Goal: Navigation & Orientation: Find specific page/section

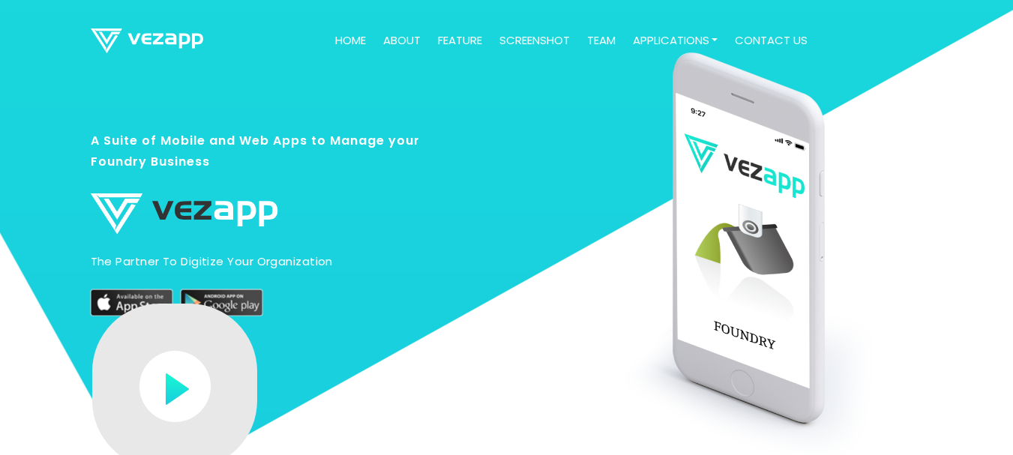
click at [0, 13] on nav "Home about feature screenshot team Applications Melt Application Foundry Applic…" at bounding box center [506, 41] width 1013 height 82
drag, startPoint x: 0, startPoint y: 13, endPoint x: 33, endPoint y: 20, distance: 33.7
click at [0, 13] on nav "Home about feature screenshot team Applications Melt Application Foundry Applic…" at bounding box center [506, 41] width 1013 height 82
click at [559, 58] on li "screenshot" at bounding box center [532, 40] width 88 height 59
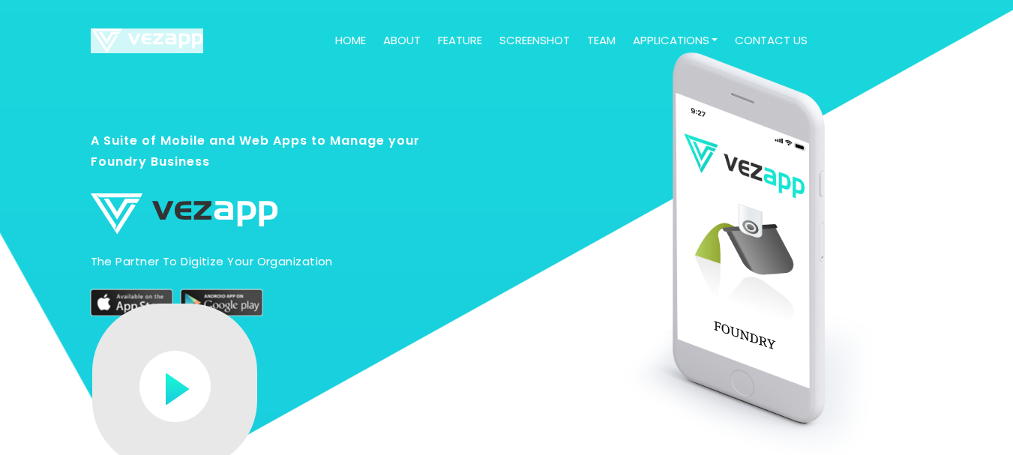
click at [559, 58] on li "screenshot" at bounding box center [532, 40] width 88 height 59
click at [561, 60] on li "screenshot" at bounding box center [532, 40] width 88 height 59
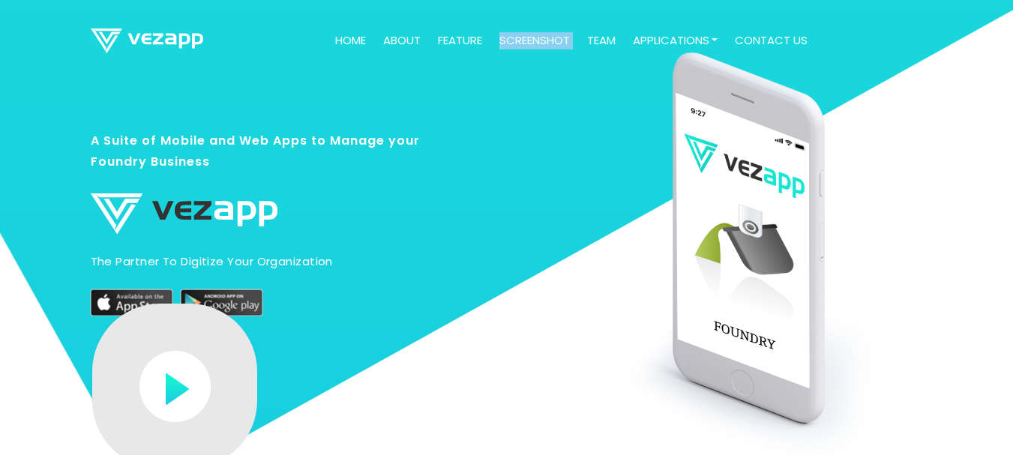
click at [505, 152] on div at bounding box center [685, 312] width 499 height 475
click at [514, 124] on div at bounding box center [685, 312] width 499 height 475
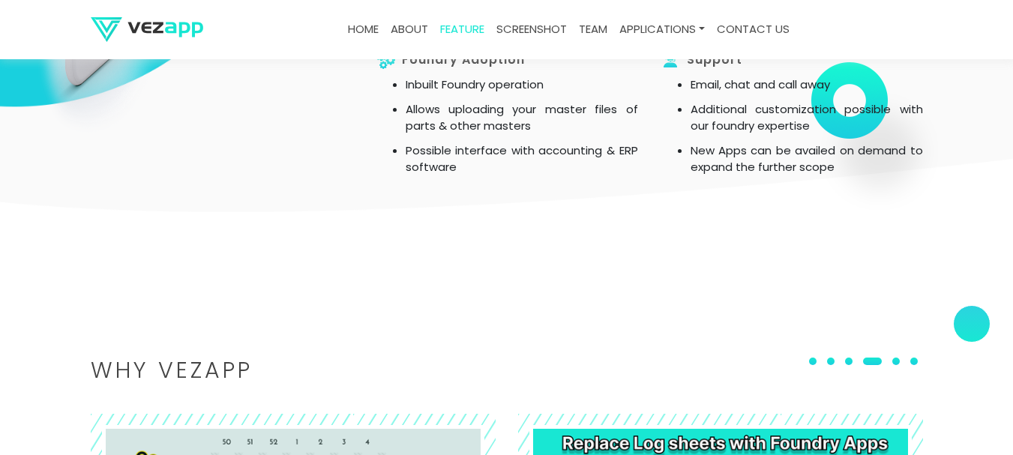
scroll to position [1500, 0]
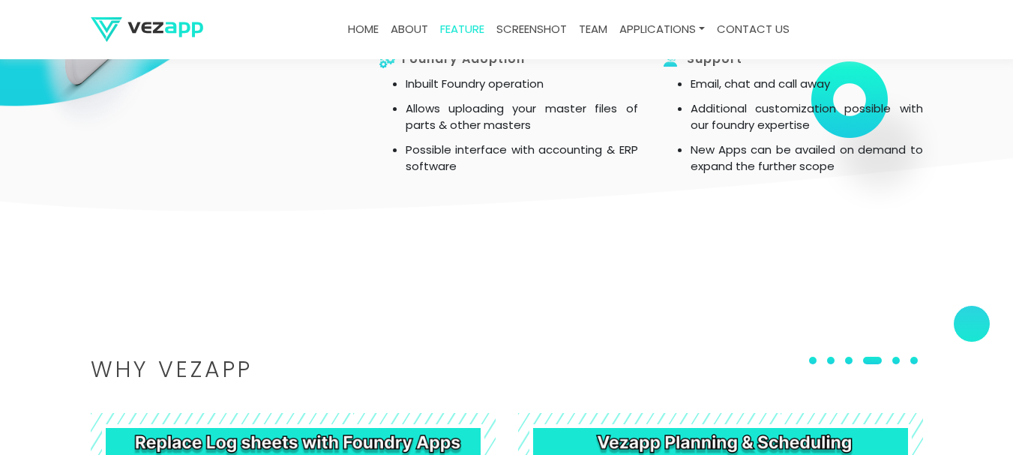
drag, startPoint x: 466, startPoint y: 224, endPoint x: 370, endPoint y: 127, distance: 135.8
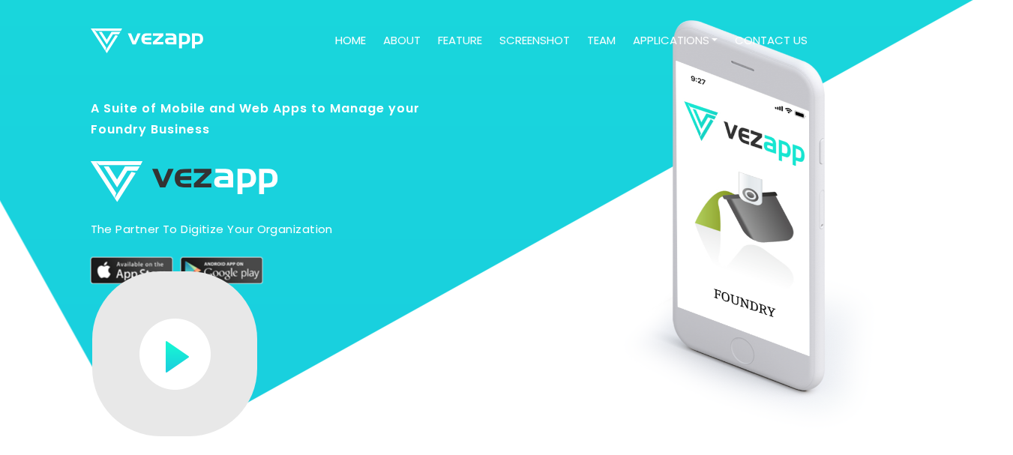
scroll to position [50, 0]
